Goal: Task Accomplishment & Management: Use online tool/utility

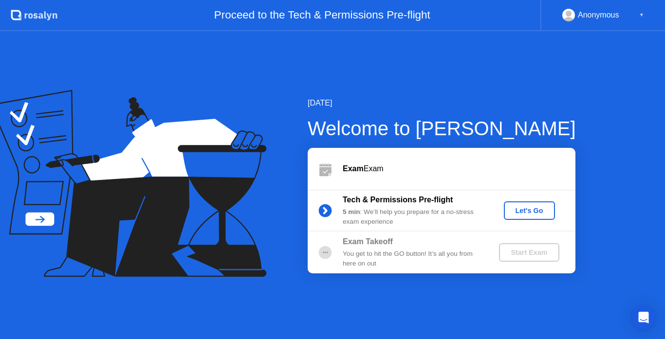
click at [534, 211] on div "Let's Go" at bounding box center [529, 211] width 43 height 8
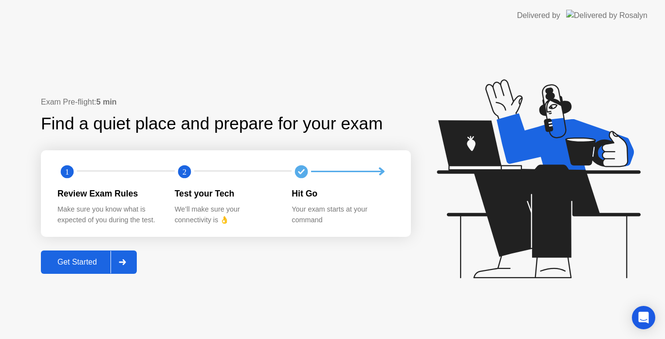
click at [126, 259] on icon at bounding box center [122, 262] width 7 height 6
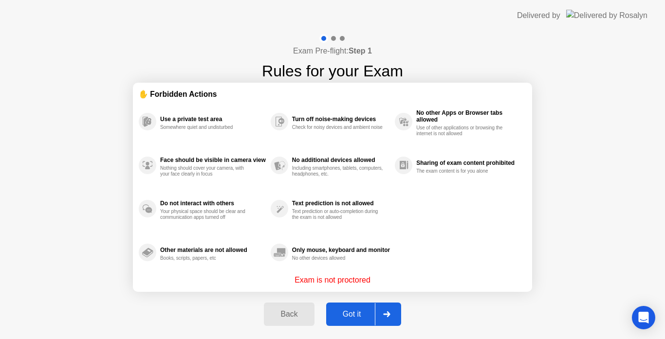
click at [376, 312] on div at bounding box center [386, 314] width 23 height 22
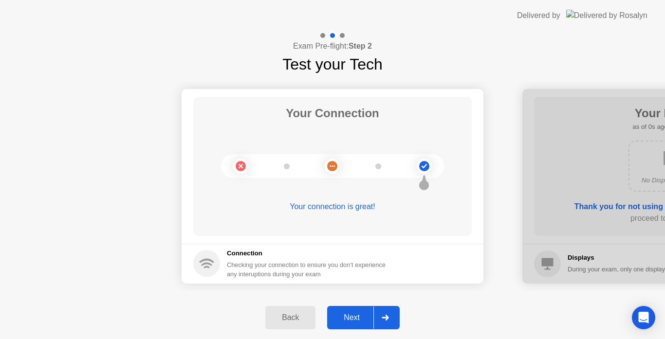
click at [364, 313] on button "Next" at bounding box center [363, 317] width 73 height 23
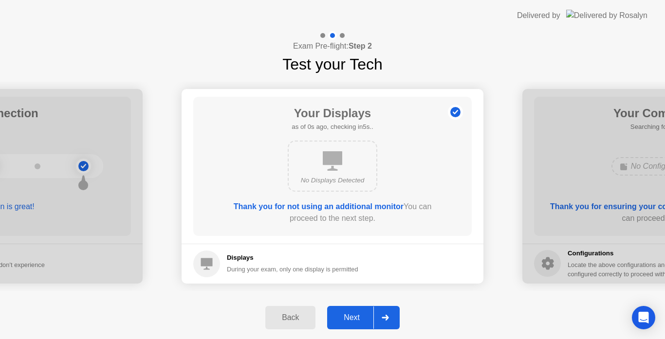
click at [364, 314] on div "Next" at bounding box center [351, 318] width 43 height 9
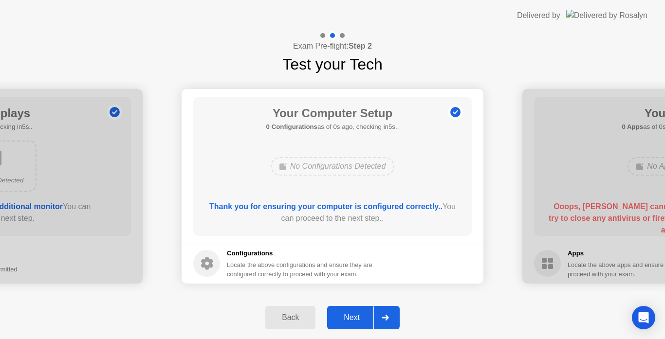
click at [364, 314] on div "Next" at bounding box center [351, 318] width 43 height 9
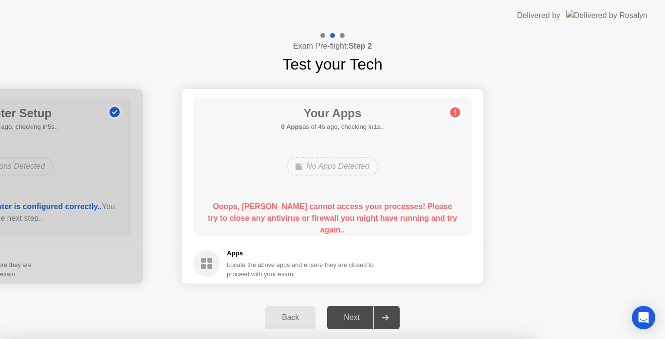
drag, startPoint x: 565, startPoint y: 189, endPoint x: 318, endPoint y: 205, distance: 247.4
click at [557, 339] on div at bounding box center [332, 339] width 665 height 0
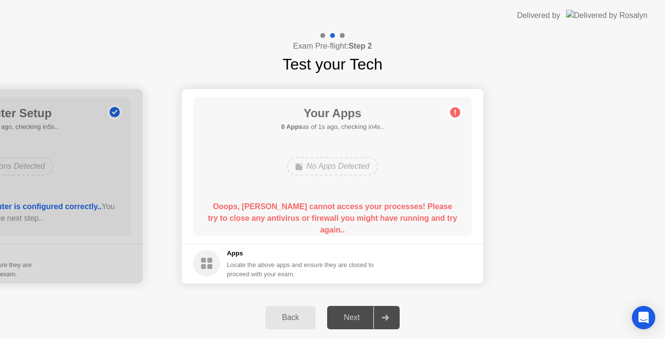
click at [370, 321] on div "Next" at bounding box center [351, 318] width 43 height 9
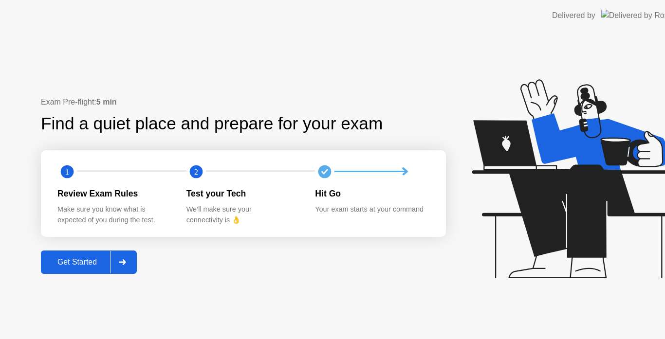
click at [525, 213] on icon at bounding box center [574, 178] width 204 height 199
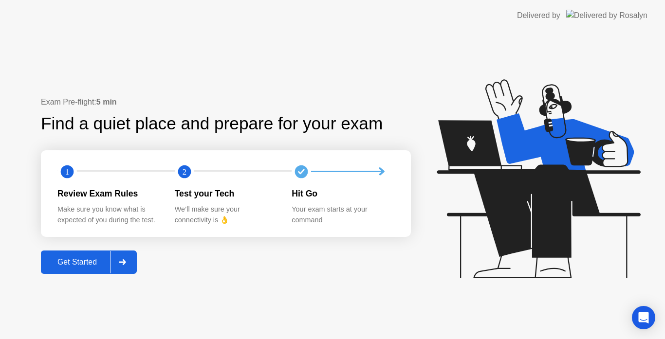
click at [81, 272] on button "Get Started" at bounding box center [89, 262] width 96 height 23
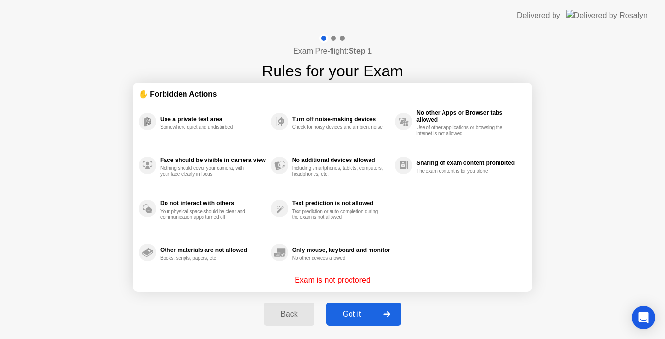
click at [369, 316] on div "Got it" at bounding box center [352, 314] width 46 height 9
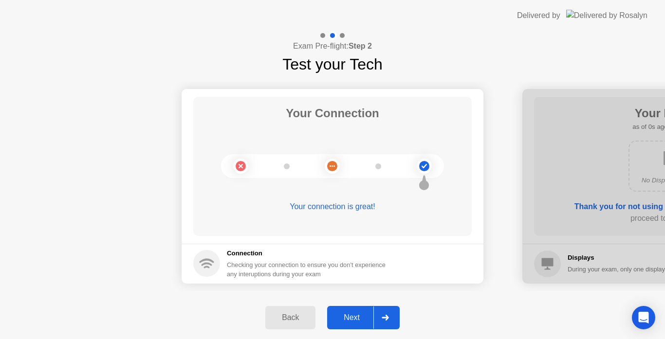
click at [368, 314] on div "Next" at bounding box center [351, 318] width 43 height 9
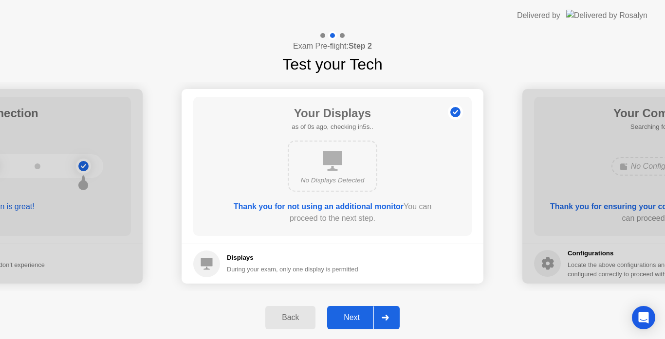
click at [368, 314] on div "Next" at bounding box center [351, 318] width 43 height 9
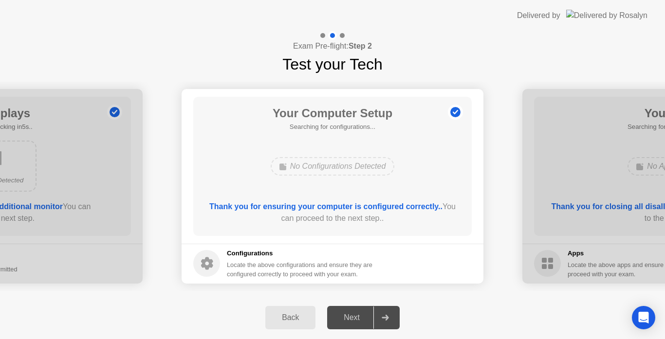
click at [368, 314] on div "Next" at bounding box center [351, 318] width 43 height 9
click at [380, 317] on div at bounding box center [384, 318] width 23 height 22
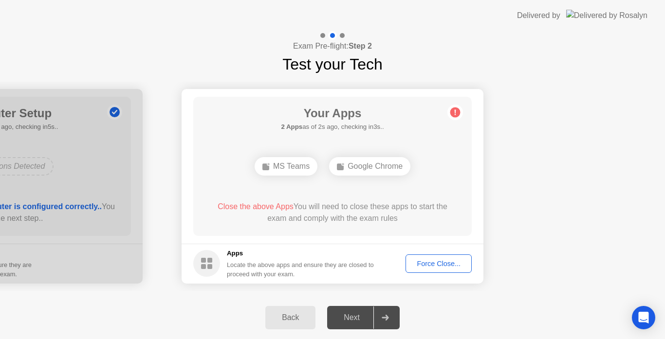
click at [435, 267] on div "Force Close..." at bounding box center [438, 264] width 59 height 8
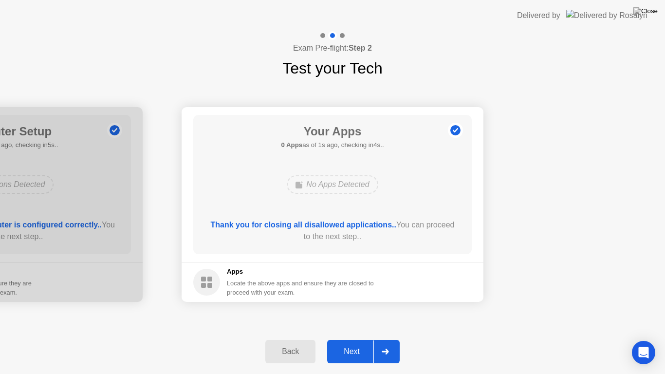
click at [361, 339] on div "Next" at bounding box center [351, 351] width 43 height 9
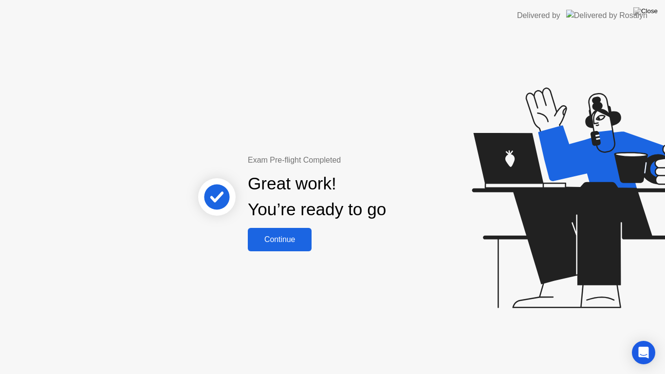
click at [292, 233] on button "Continue" at bounding box center [280, 239] width 64 height 23
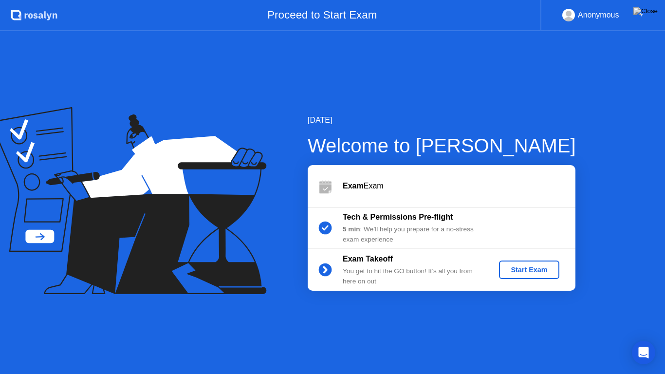
click at [521, 273] on div "Start Exam" at bounding box center [529, 270] width 52 height 8
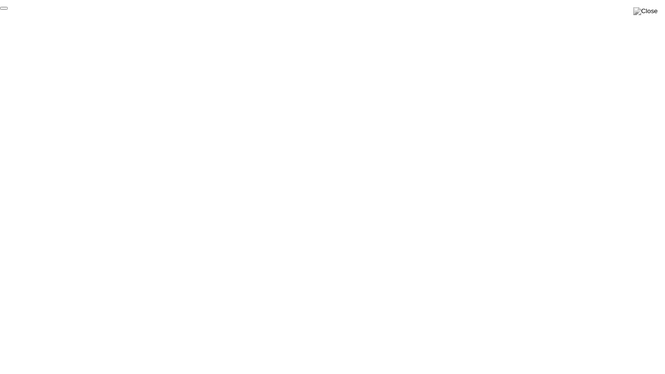
click div "End Proctoring Session"
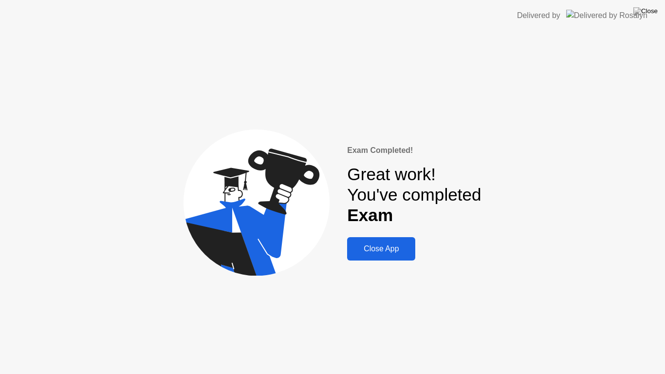
click at [399, 255] on button "Close App" at bounding box center [381, 248] width 68 height 23
